Goal: Navigation & Orientation: Find specific page/section

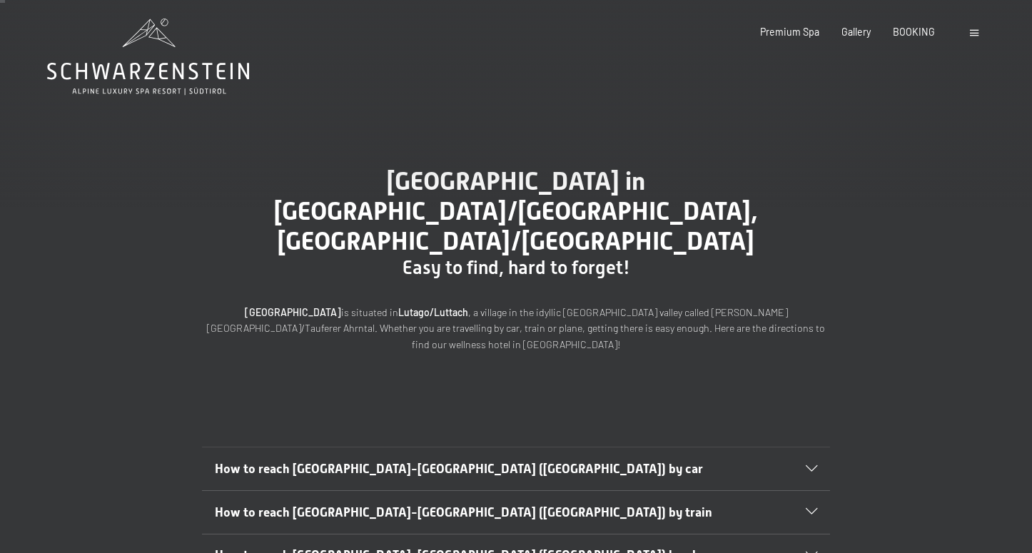
click at [182, 51] on icon at bounding box center [148, 57] width 202 height 76
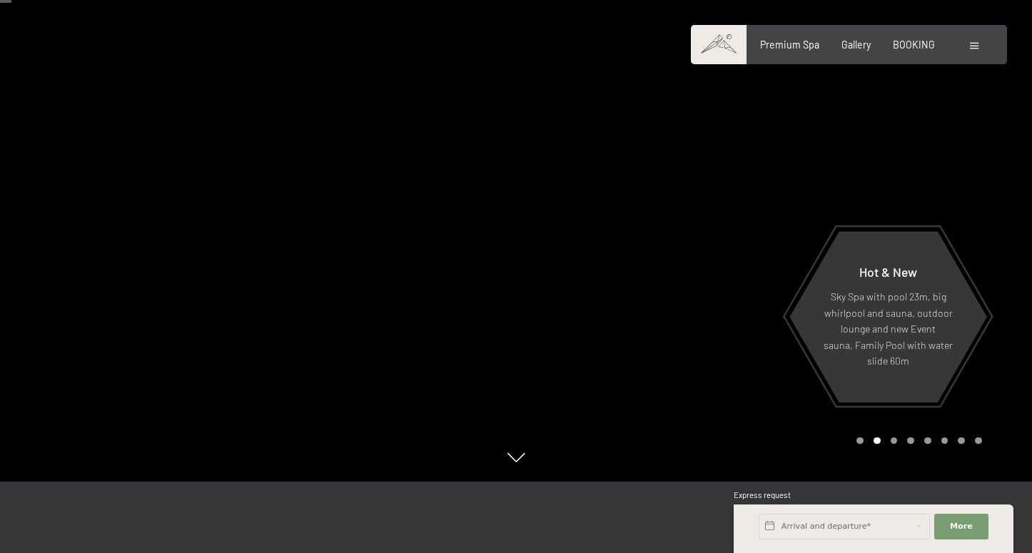
click at [644, 359] on div at bounding box center [774, 205] width 516 height 553
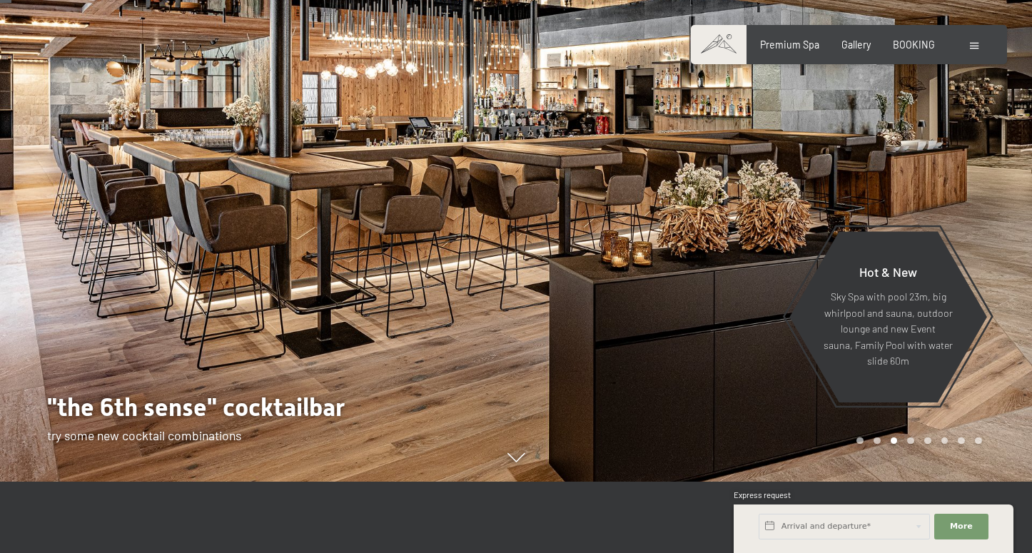
click at [641, 346] on div at bounding box center [774, 205] width 516 height 553
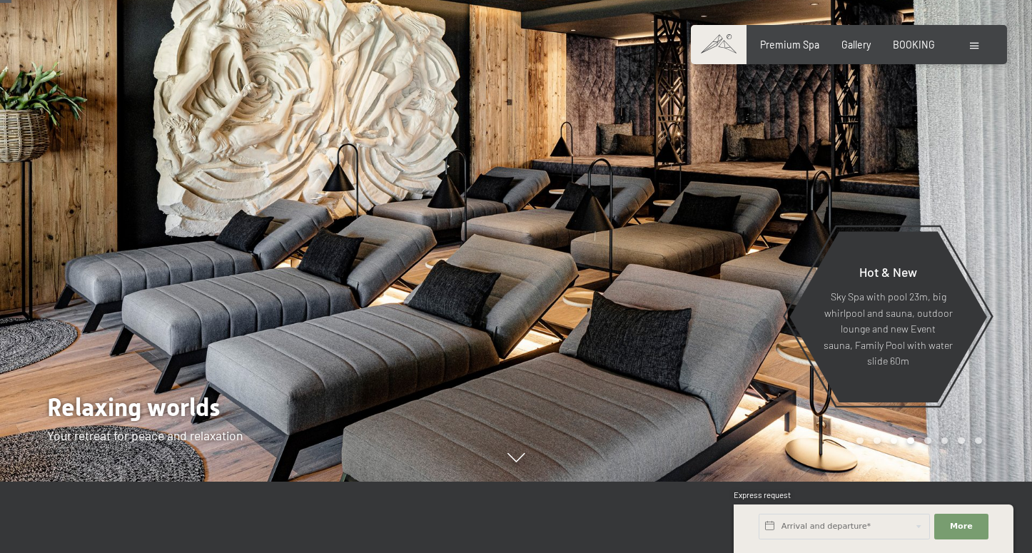
click at [641, 346] on div at bounding box center [774, 205] width 516 height 553
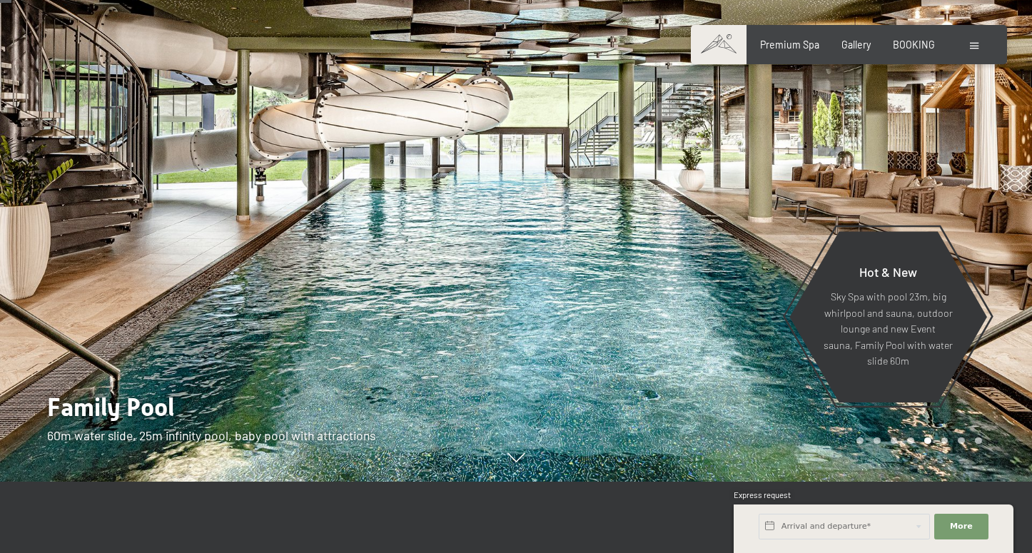
click at [642, 346] on div at bounding box center [774, 205] width 516 height 553
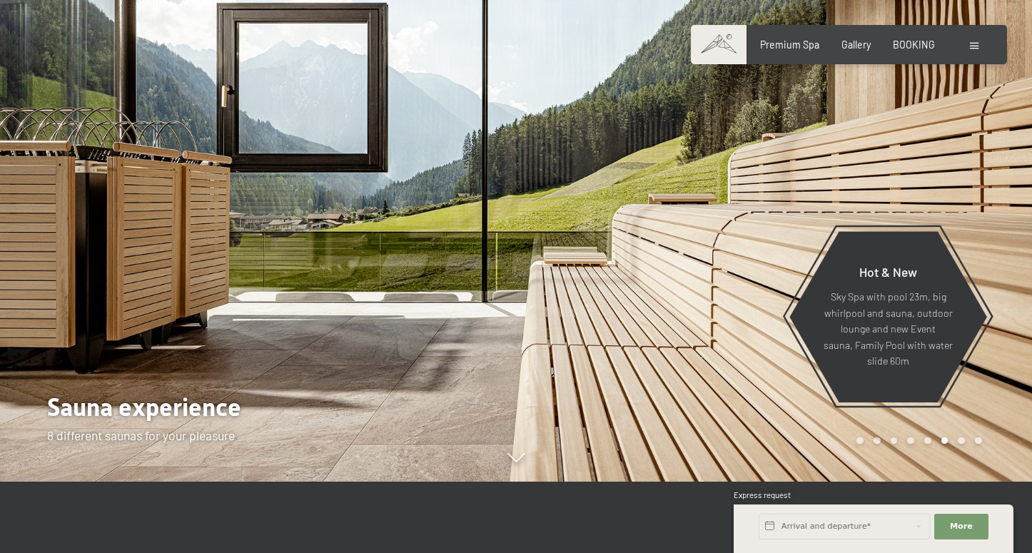
click at [642, 346] on div at bounding box center [774, 205] width 516 height 553
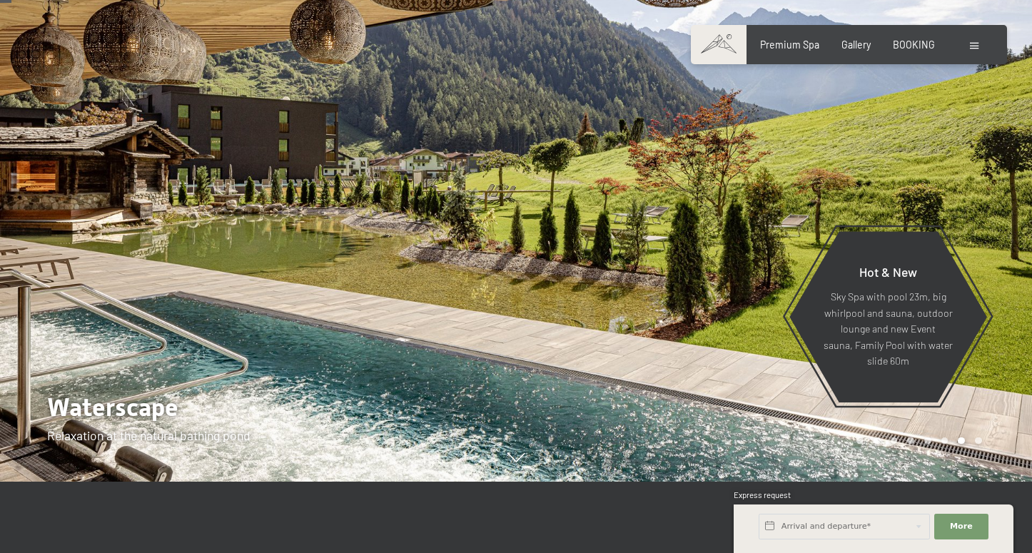
click at [642, 346] on div at bounding box center [774, 205] width 516 height 553
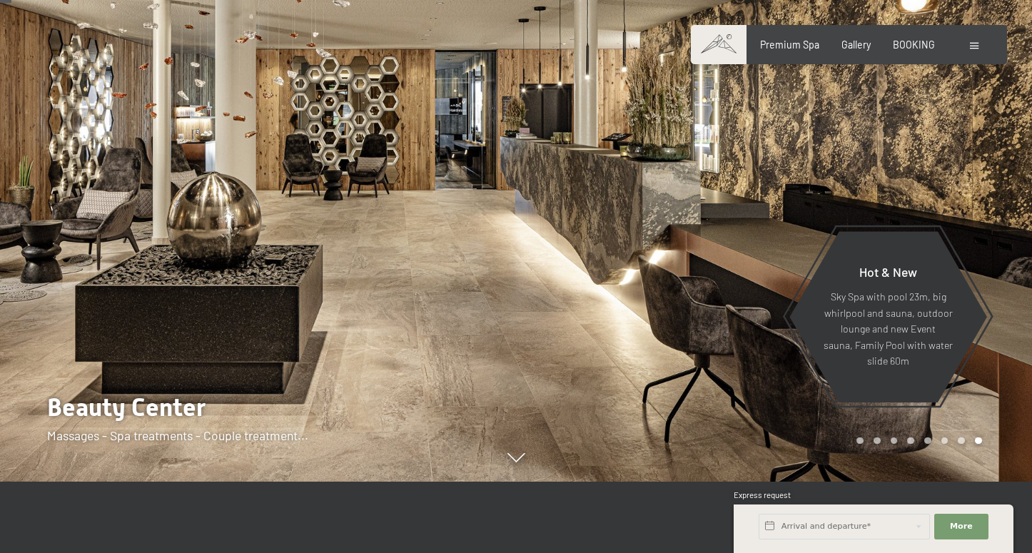
click at [642, 346] on div at bounding box center [774, 205] width 516 height 553
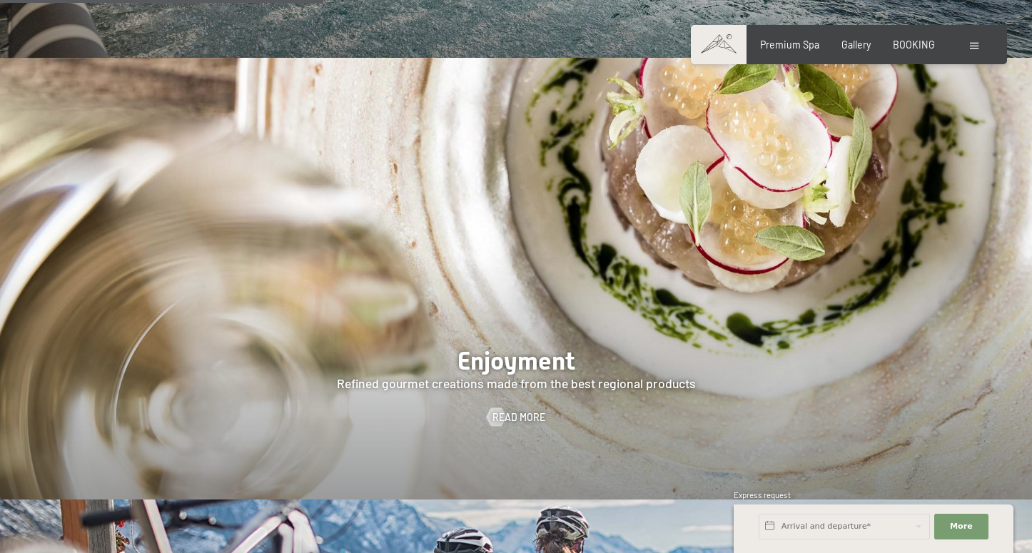
scroll to position [2035, 0]
click at [518, 410] on span "Read more" at bounding box center [533, 417] width 53 height 14
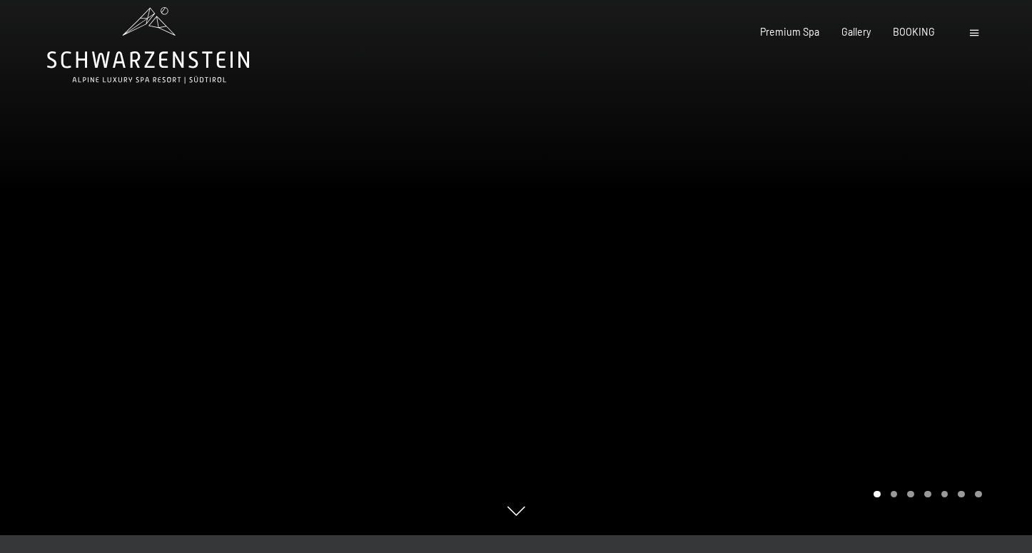
scroll to position [19, 0]
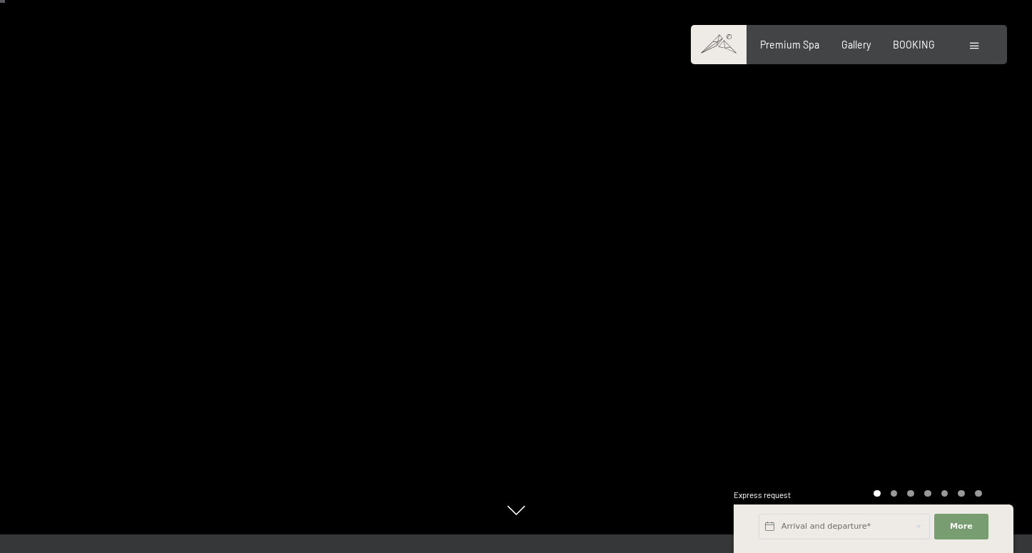
click at [514, 346] on div at bounding box center [258, 257] width 516 height 553
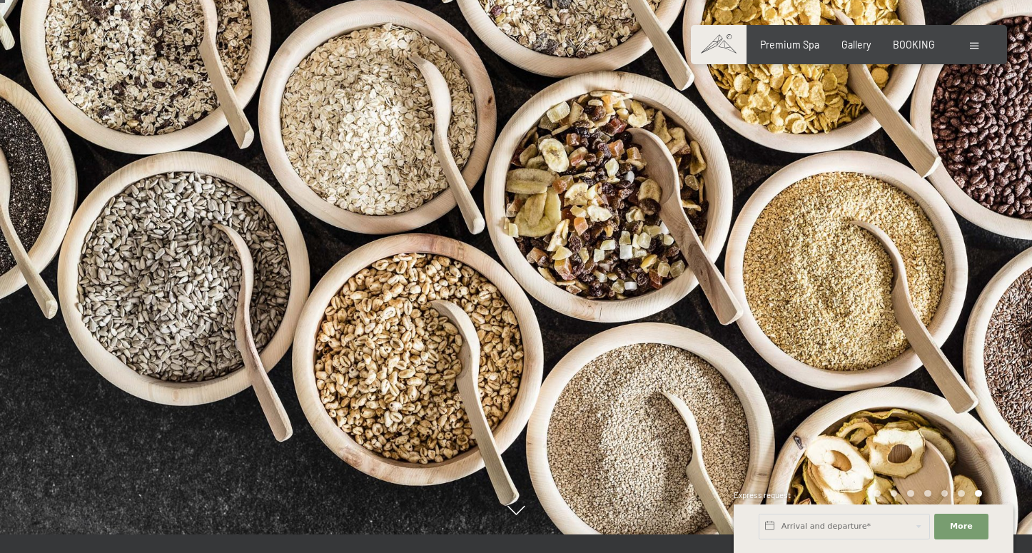
click at [514, 345] on div at bounding box center [258, 257] width 516 height 553
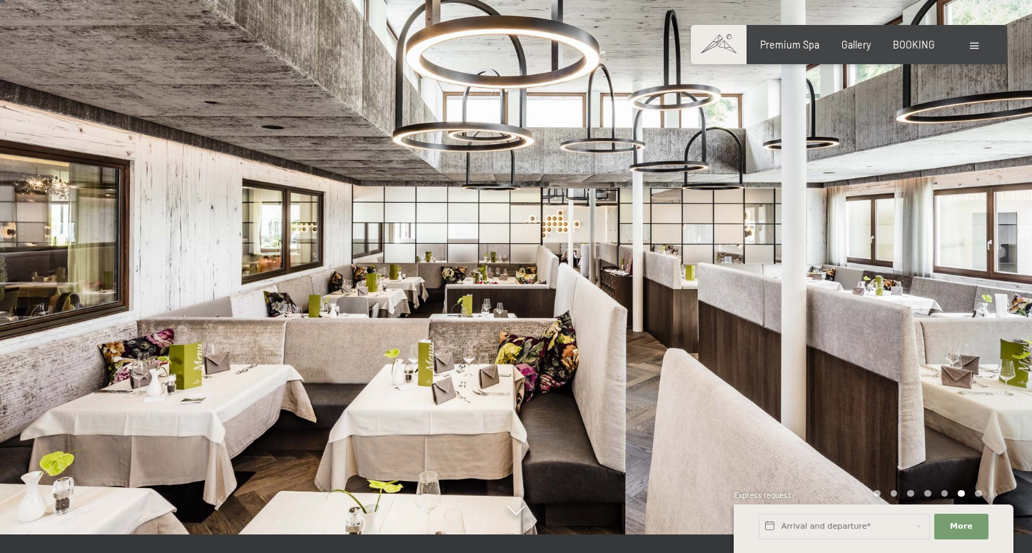
click at [514, 345] on div at bounding box center [258, 257] width 516 height 553
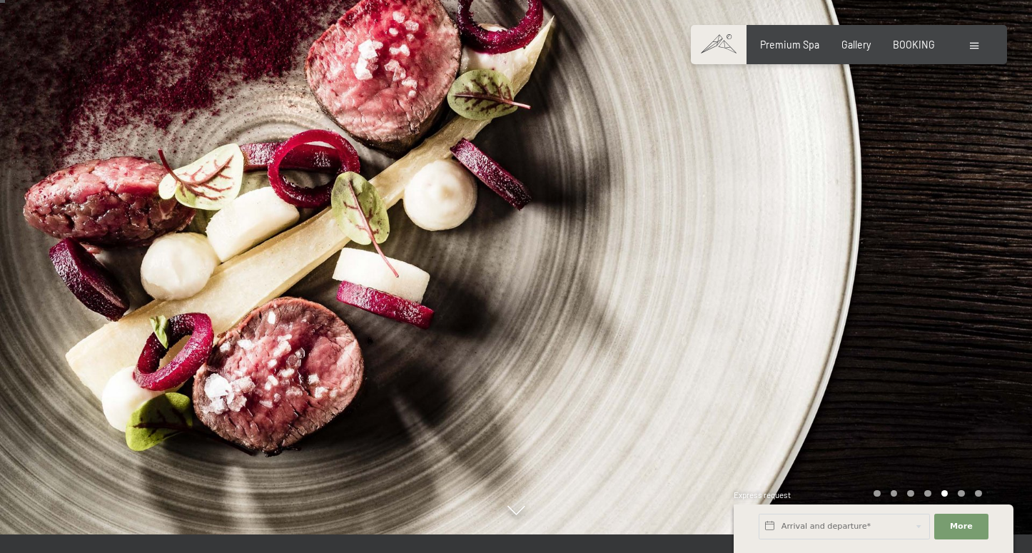
click at [514, 345] on div at bounding box center [258, 257] width 516 height 553
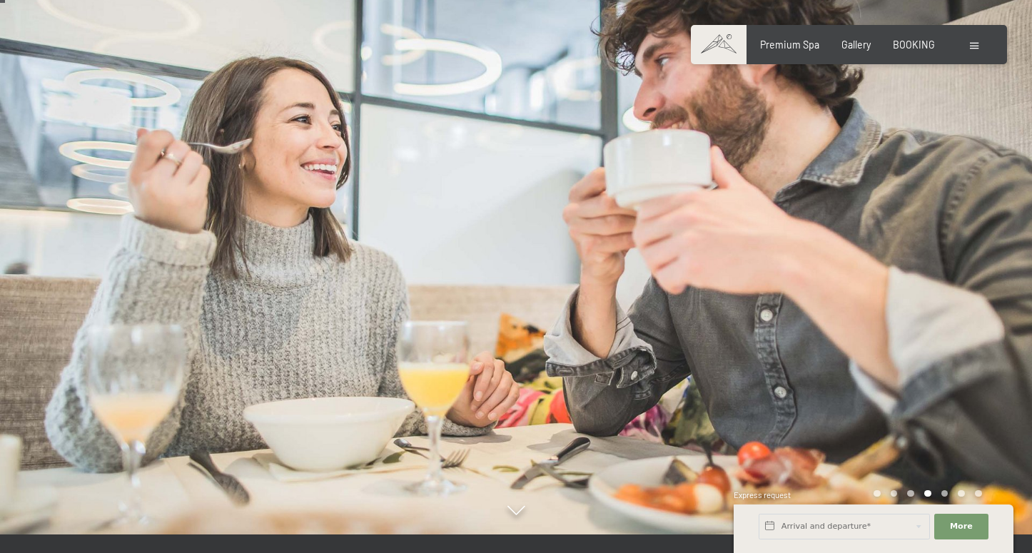
click at [514, 345] on div at bounding box center [258, 257] width 516 height 553
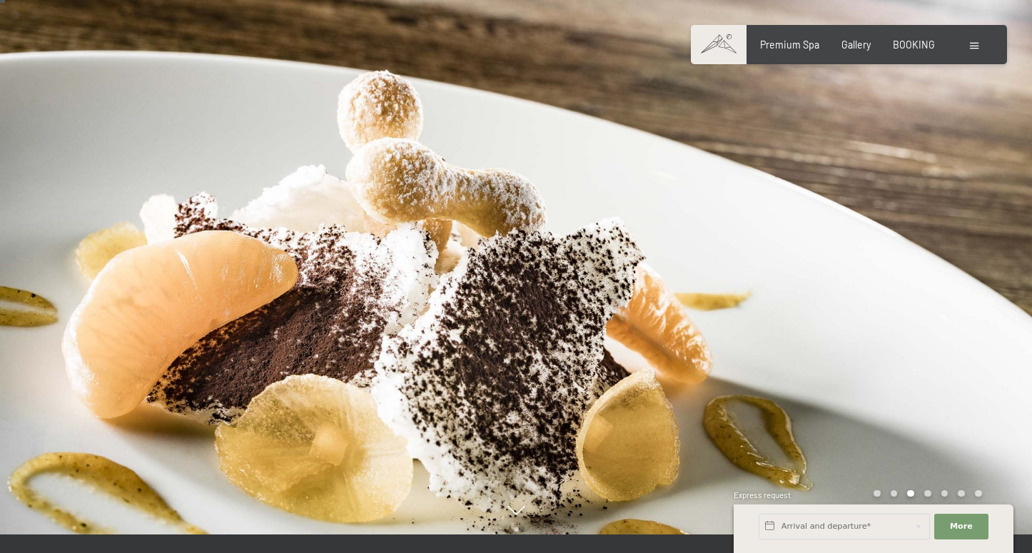
click at [514, 345] on div at bounding box center [258, 257] width 516 height 553
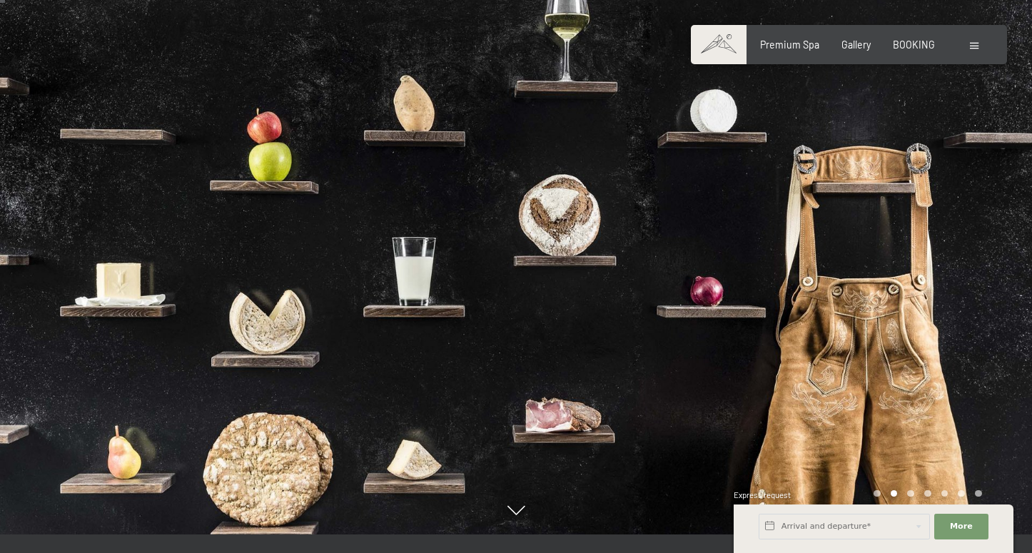
click at [514, 345] on div at bounding box center [258, 257] width 516 height 553
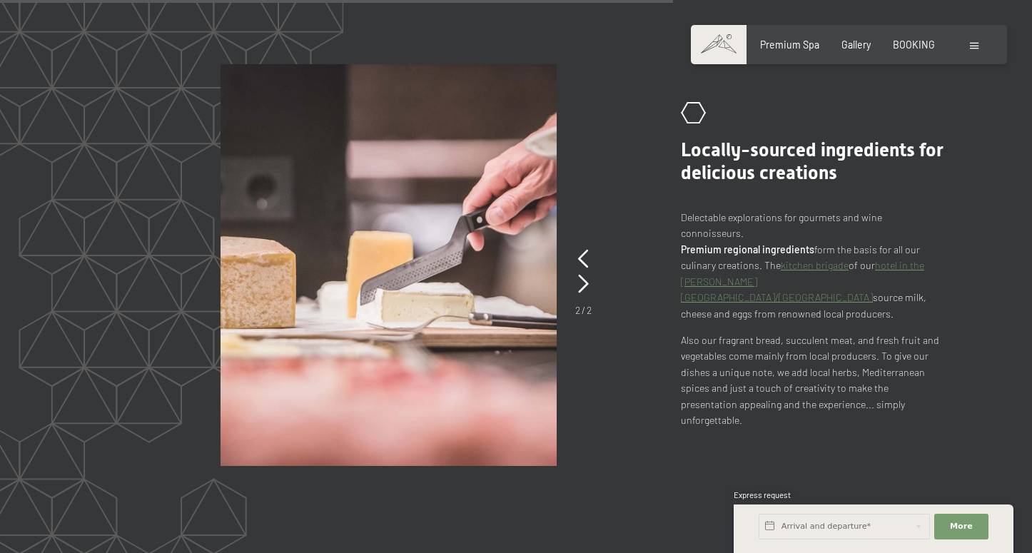
scroll to position [2419, 0]
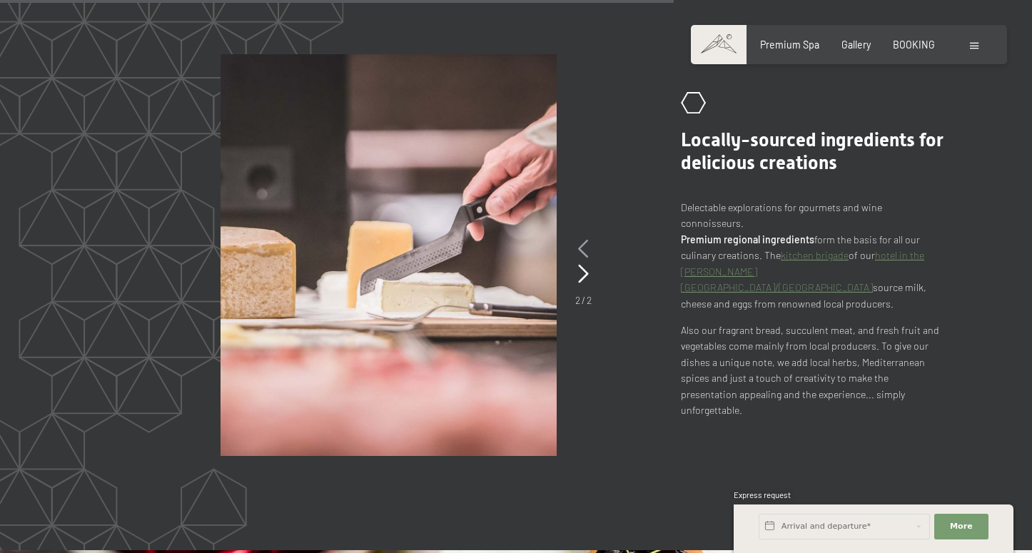
click at [584, 244] on icon at bounding box center [583, 249] width 11 height 19
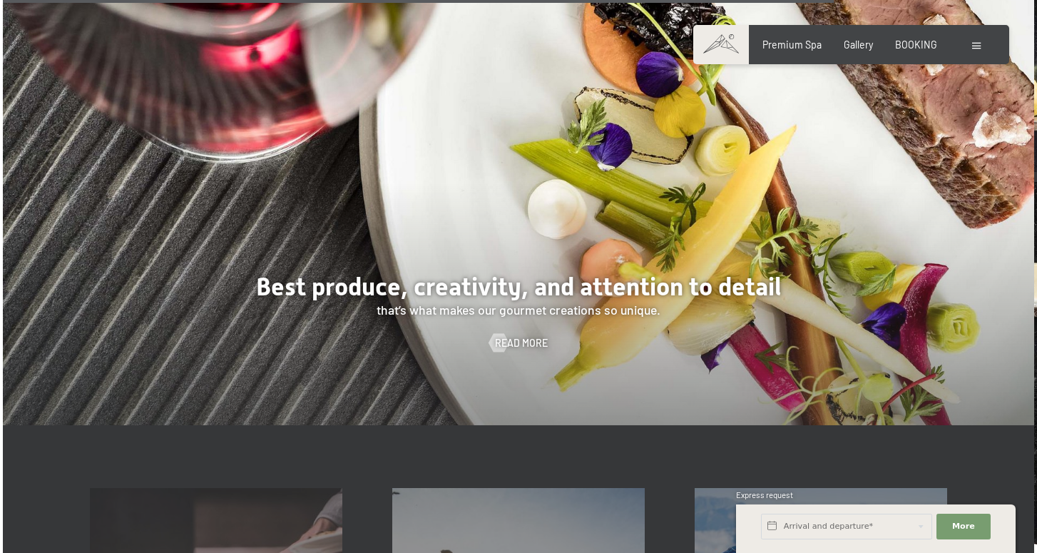
scroll to position [2990, 0]
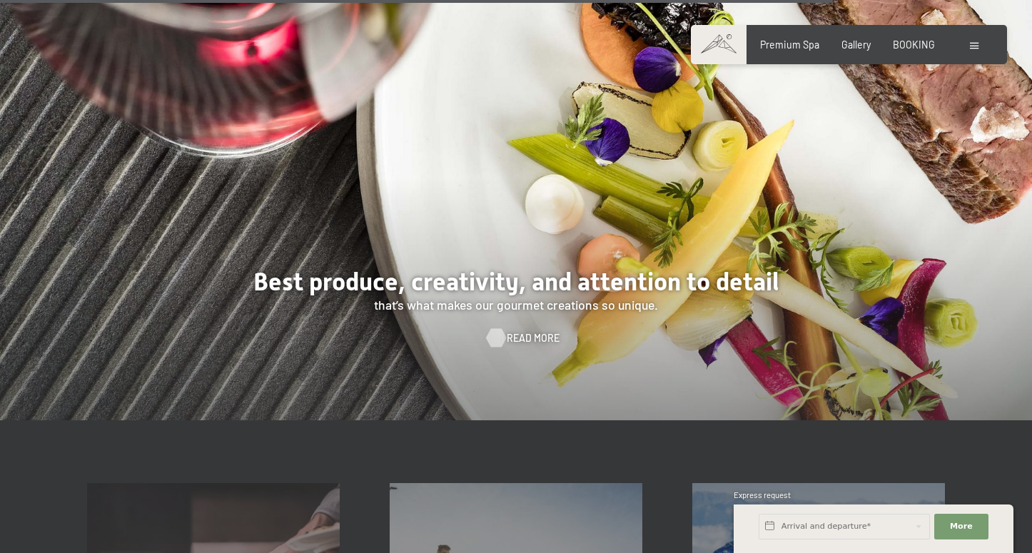
click at [529, 332] on span "Read more" at bounding box center [533, 338] width 53 height 14
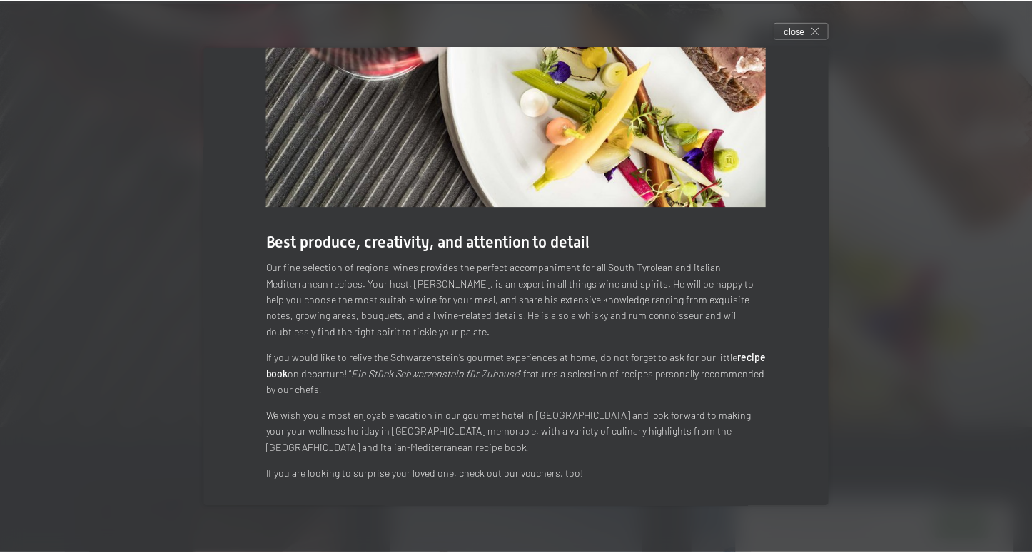
scroll to position [82, 0]
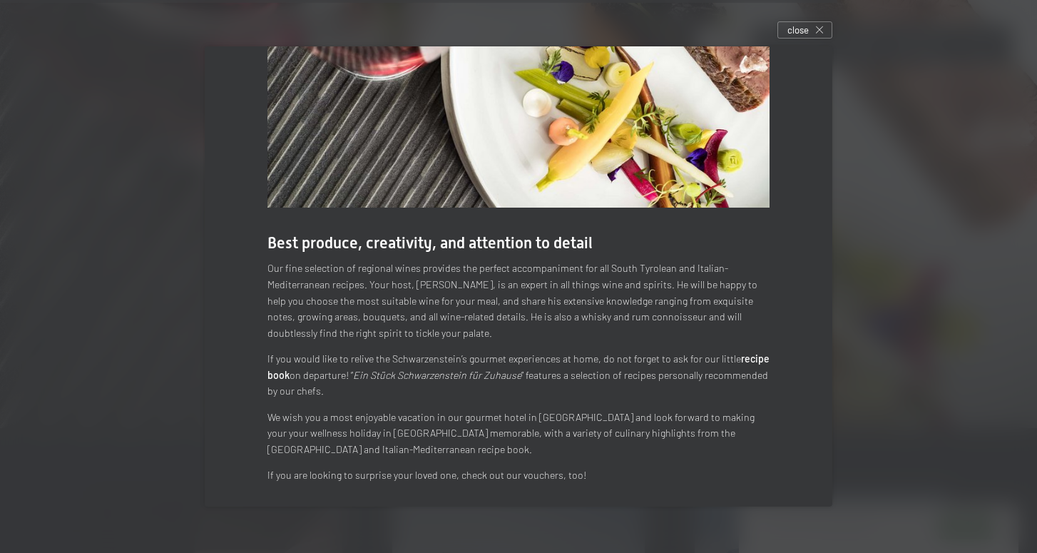
click at [897, 318] on div at bounding box center [518, 276] width 1037 height 553
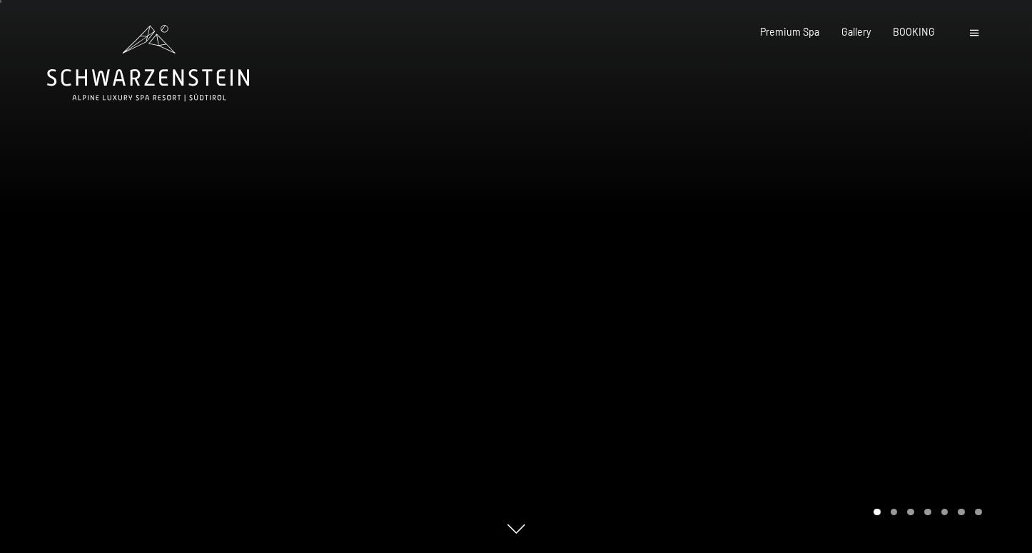
scroll to position [0, 0]
